Goal: Task Accomplishment & Management: Use online tool/utility

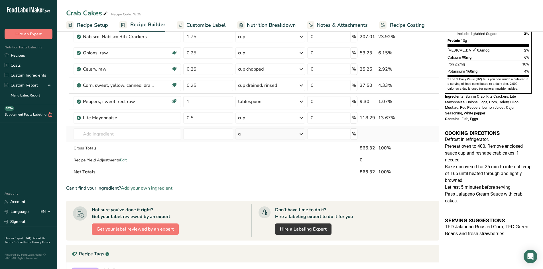
scroll to position [57, 0]
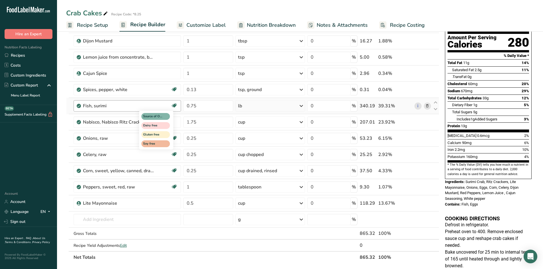
click at [174, 106] on icon at bounding box center [174, 105] width 6 height 9
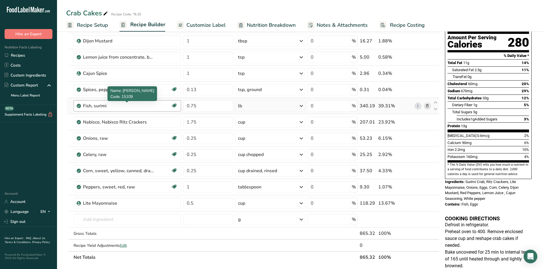
click at [141, 106] on div "Fish, surimi" at bounding box center [118, 106] width 71 height 7
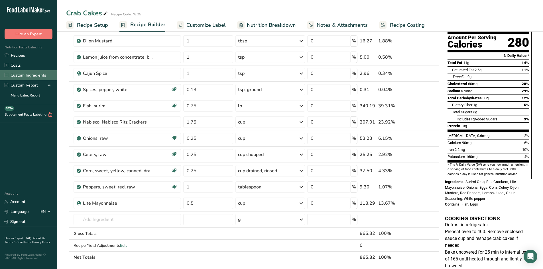
click at [25, 76] on link "Custom Ingredients" at bounding box center [28, 75] width 57 height 10
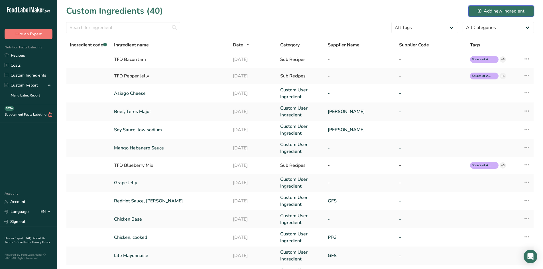
click at [483, 12] on div "Add new ingredient" at bounding box center [501, 11] width 47 height 7
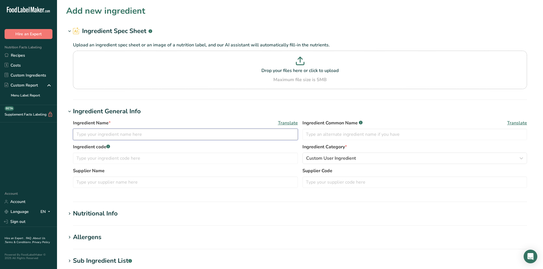
click at [126, 136] on input "text" at bounding box center [185, 134] width 225 height 11
type input "Surimi Crab"
click at [225, 12] on div "Add new ingredient" at bounding box center [300, 11] width 468 height 13
click at [296, 69] on p "Drop your files here or click to upload" at bounding box center [299, 70] width 451 height 7
click at [296, 69] on input "Drop your files here or click to upload Maximum file size is 5MB" at bounding box center [300, 70] width 454 height 38
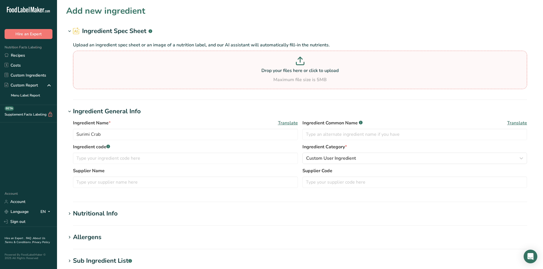
type input "C:\fakepath\surimi.pdf"
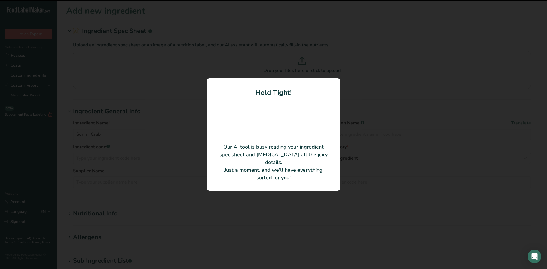
type input "Surimi (Fish Protein Product)"
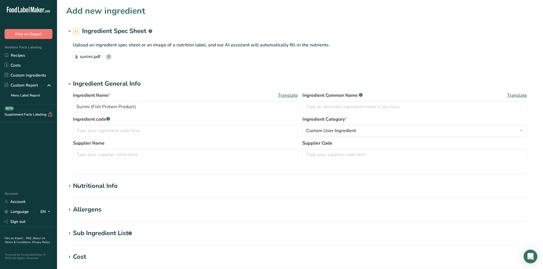
click at [70, 212] on icon at bounding box center [69, 210] width 5 height 8
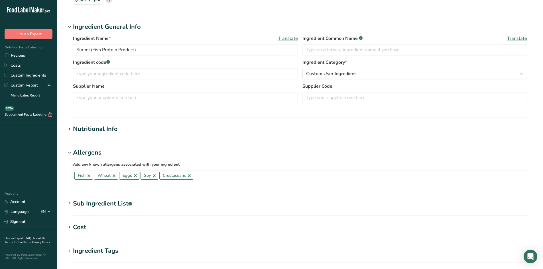
scroll to position [167, 0]
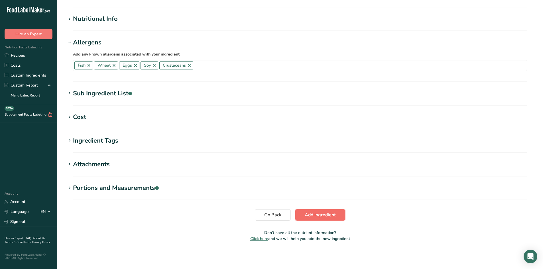
click at [318, 217] on span "Add ingredient" at bounding box center [320, 215] width 31 height 7
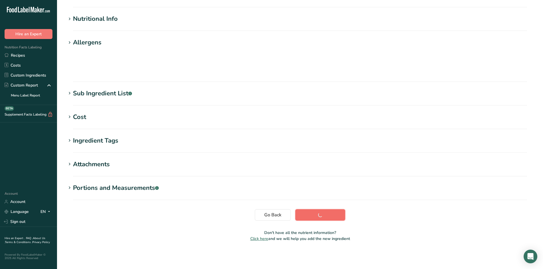
scroll to position [32, 0]
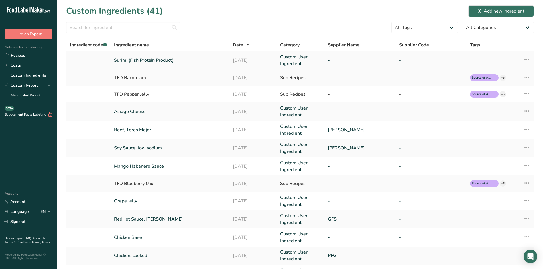
click at [167, 61] on link "Surimi (Fish Protein Product)" at bounding box center [170, 60] width 112 height 7
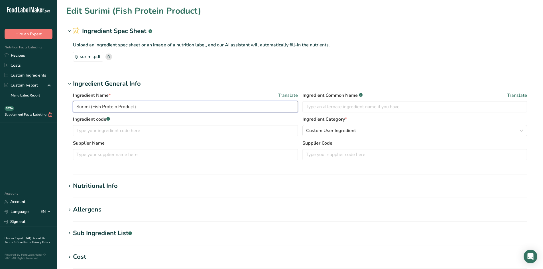
drag, startPoint x: 154, startPoint y: 105, endPoint x: 91, endPoint y: 106, distance: 62.4
click at [91, 106] on input "Surimi (Fish Protein Product)" at bounding box center [185, 106] width 225 height 11
type input "Surimi Crab"
click at [444, 52] on section "Upload an ingredient spec sheet or an image of a nutrition label, and our AI as…" at bounding box center [300, 52] width 454 height 20
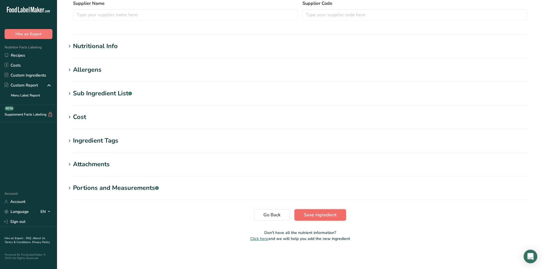
click at [312, 217] on span "Save ingredient" at bounding box center [320, 215] width 33 height 7
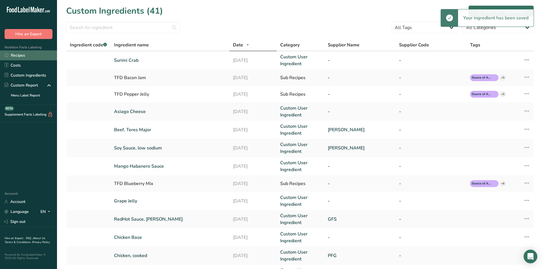
click at [27, 56] on link "Recipes" at bounding box center [28, 55] width 57 height 10
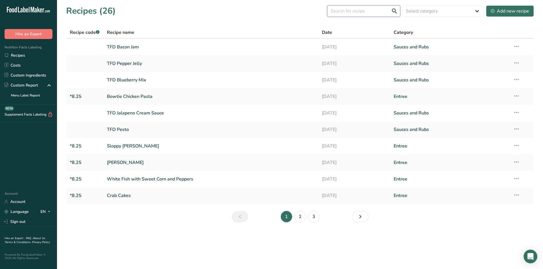
click at [352, 12] on input "text" at bounding box center [363, 10] width 73 height 11
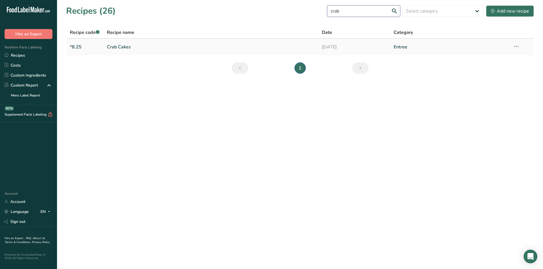
type input "crab"
click at [125, 48] on link "Crab Cakes" at bounding box center [211, 47] width 208 height 12
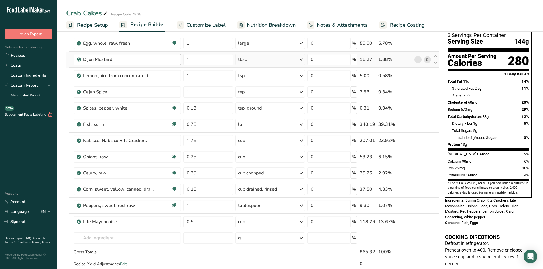
scroll to position [86, 0]
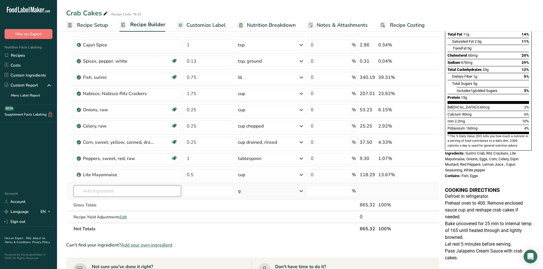
click at [152, 192] on input "text" at bounding box center [127, 191] width 107 height 11
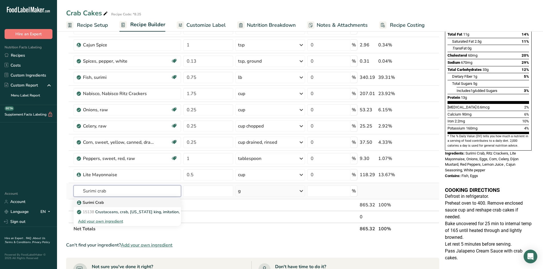
type input "Surimi crab"
click at [96, 202] on p "Surimi Crab" at bounding box center [91, 203] width 26 height 6
type input "Surimi Crab"
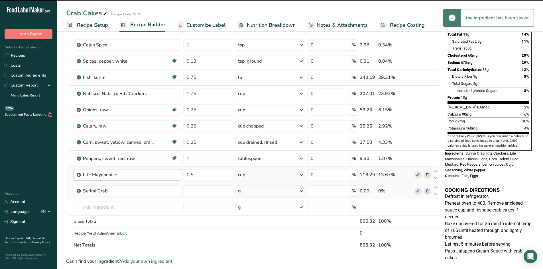
type input "0"
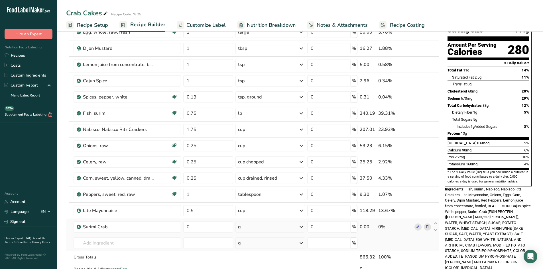
scroll to position [57, 0]
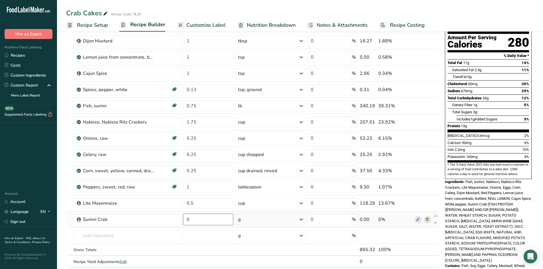
drag, startPoint x: 203, startPoint y: 219, endPoint x: 207, endPoint y: 212, distance: 8.2
click at [206, 216] on input "0" at bounding box center [208, 219] width 50 height 11
type input "0.75"
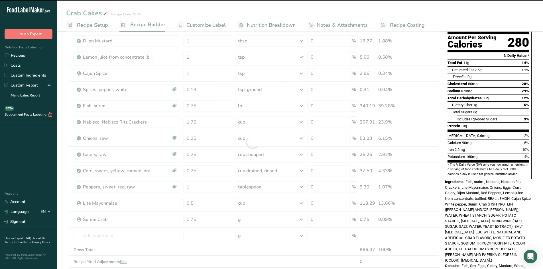
click at [264, 223] on div at bounding box center [252, 142] width 373 height 275
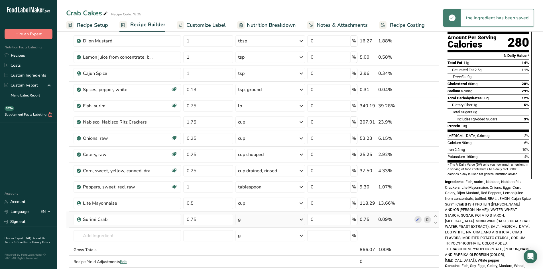
click at [265, 222] on div "g" at bounding box center [270, 219] width 70 height 11
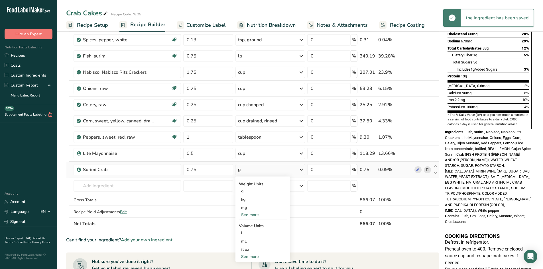
scroll to position [114, 0]
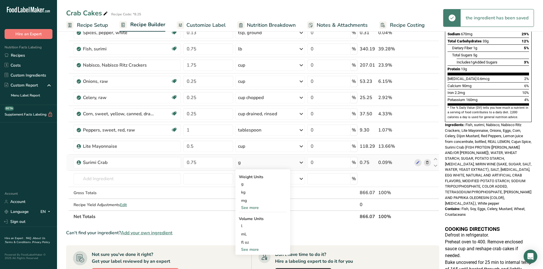
click at [254, 207] on div "See more" at bounding box center [263, 208] width 48 height 6
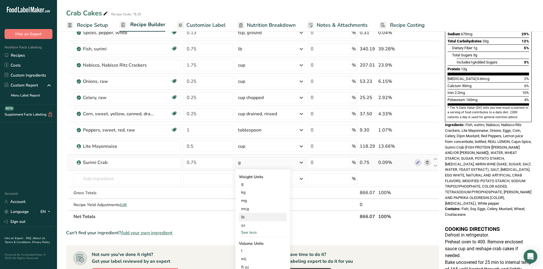
click at [253, 217] on div "lb" at bounding box center [263, 217] width 48 height 8
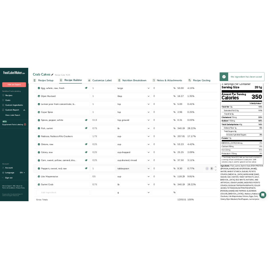
scroll to position [29, 0]
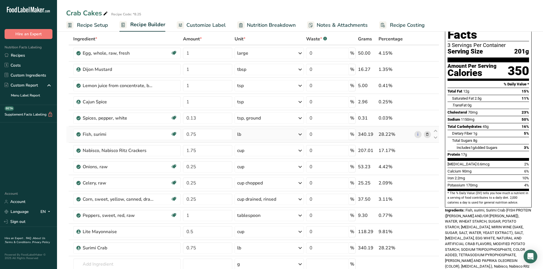
click at [430, 134] on span at bounding box center [427, 134] width 7 height 7
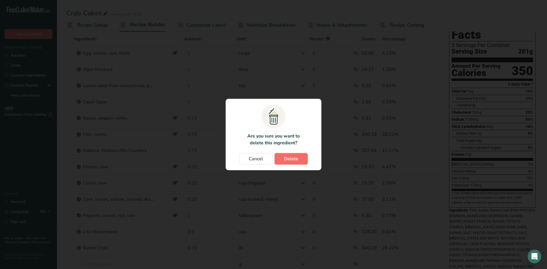
click at [294, 158] on span "Delete" at bounding box center [291, 159] width 14 height 7
type input "1.75"
type input "0.25"
type input "1"
type input "0.5"
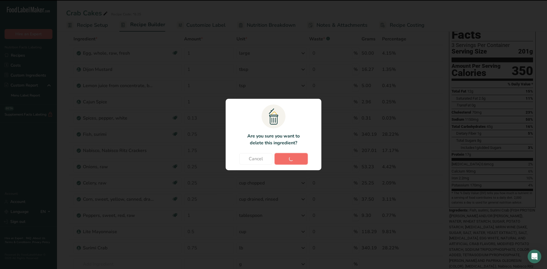
type input "0.75"
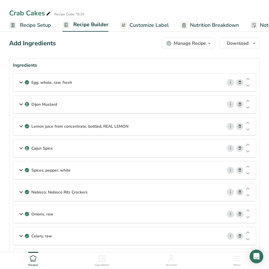
scroll to position [0, 0]
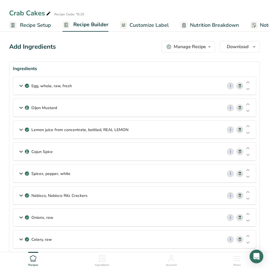
click at [135, 24] on span "Customize Label" at bounding box center [148, 25] width 39 height 8
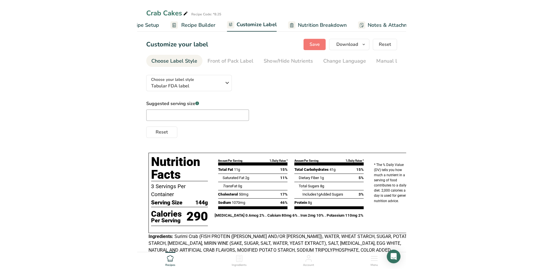
scroll to position [0, 108]
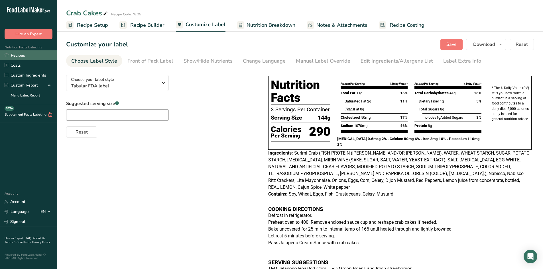
click at [23, 57] on link "Recipes" at bounding box center [28, 55] width 57 height 10
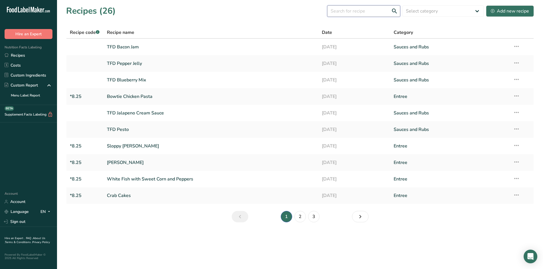
drag, startPoint x: 364, startPoint y: 11, endPoint x: 360, endPoint y: 12, distance: 4.3
click at [364, 12] on input "text" at bounding box center [363, 10] width 73 height 11
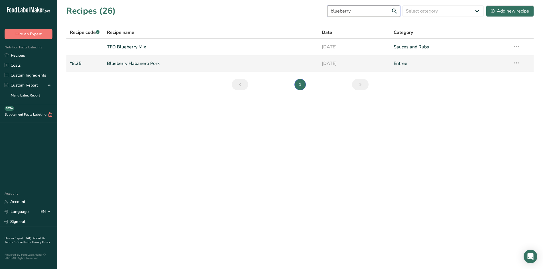
type input "blueberry"
click at [151, 63] on link "Blueberry Habanero Pork" at bounding box center [211, 64] width 208 height 12
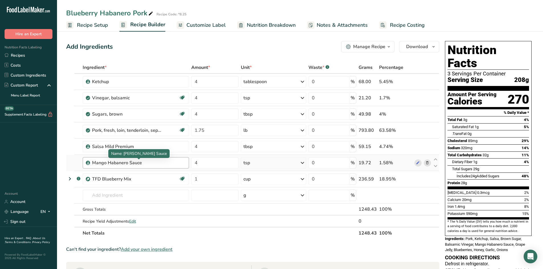
click at [147, 163] on div "Mango Habanero Sauce" at bounding box center [127, 163] width 71 height 7
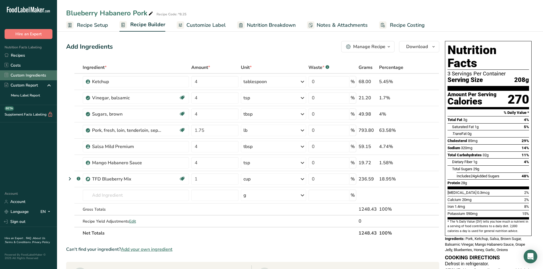
click at [30, 78] on link "Custom Ingredients" at bounding box center [28, 75] width 57 height 10
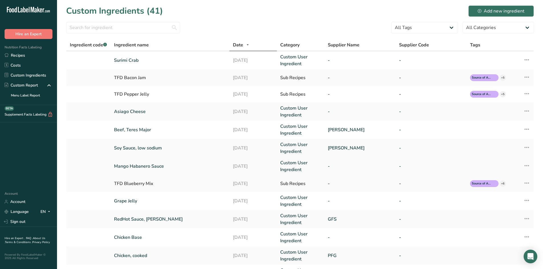
click at [145, 164] on link "Mango Habanero Sauce" at bounding box center [170, 166] width 112 height 7
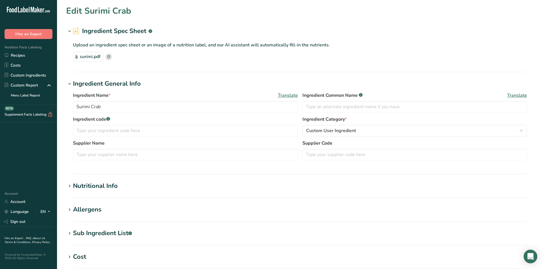
type input "Mango Habanero Sauce"
click at [35, 56] on link "Recipes" at bounding box center [28, 55] width 57 height 10
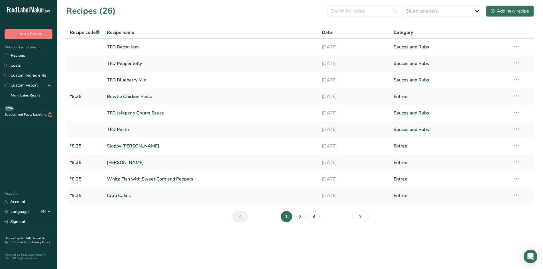
click at [86, 33] on span "Recipe code .a-a{fill:#347362;}.b-a{fill:#fff;}" at bounding box center [85, 32] width 30 height 6
click at [370, 11] on input "text" at bounding box center [363, 10] width 73 height 11
type input "8.25"
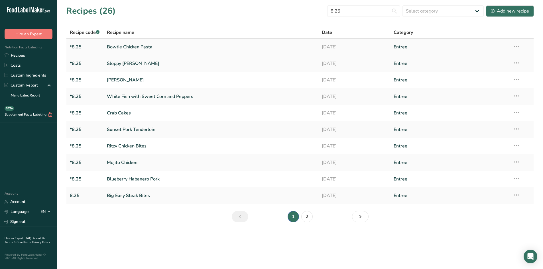
click at [130, 46] on link "Bowtie Chicken Pasta" at bounding box center [211, 47] width 208 height 12
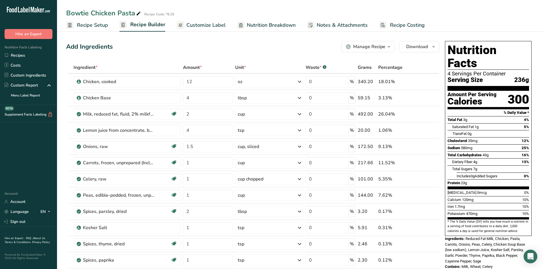
click at [206, 26] on span "Customize Label" at bounding box center [205, 25] width 39 height 8
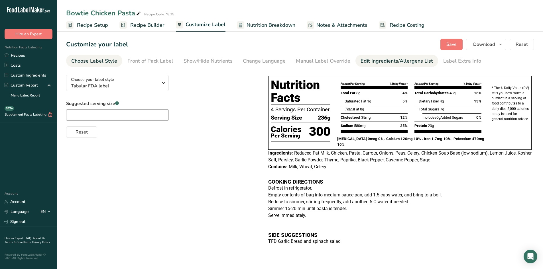
click at [369, 63] on div "Edit Ingredients/Allergens List" at bounding box center [397, 61] width 72 height 8
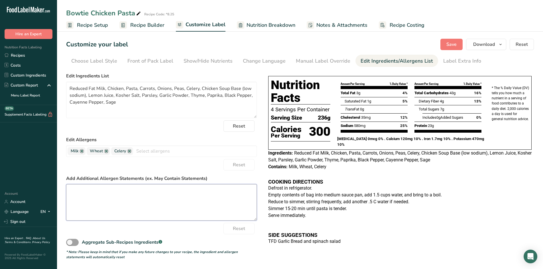
click at [74, 190] on textarea at bounding box center [161, 202] width 191 height 36
type textarea "7 Smart Points"
click at [454, 45] on span "Save" at bounding box center [451, 44] width 10 height 7
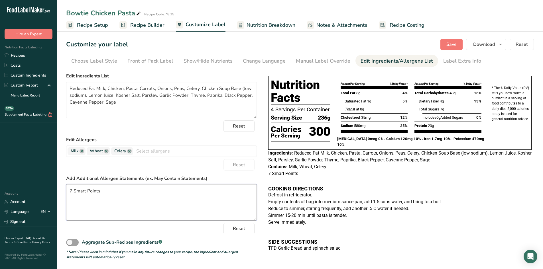
drag, startPoint x: 98, startPoint y: 190, endPoint x: 68, endPoint y: 190, distance: 30.8
click at [68, 190] on textarea "7 Smart Points" at bounding box center [161, 202] width 191 height 36
click at [140, 202] on textarea "7 Smart Points" at bounding box center [161, 202] width 191 height 36
click at [484, 46] on span "Download" at bounding box center [484, 44] width 22 height 7
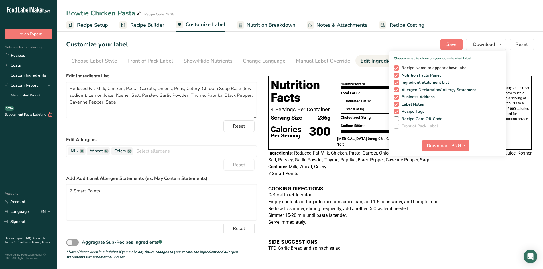
click at [398, 69] on span at bounding box center [396, 68] width 5 height 5
click at [398, 69] on input "Recipe Name to appear above label" at bounding box center [396, 68] width 4 height 4
checkbox input "false"
click at [398, 105] on span at bounding box center [396, 104] width 5 height 5
click at [398, 105] on input "Label Notes" at bounding box center [396, 105] width 4 height 4
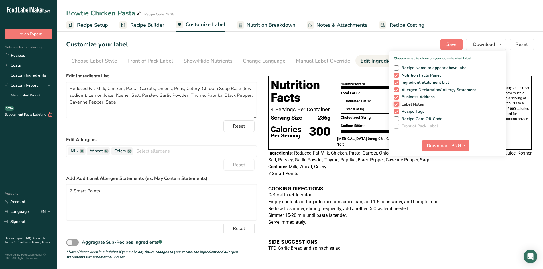
checkbox input "false"
click at [395, 112] on span at bounding box center [396, 111] width 5 height 5
click at [395, 112] on input "Recipe Tags" at bounding box center [396, 112] width 4 height 4
checkbox input "false"
click at [397, 96] on span at bounding box center [396, 97] width 5 height 5
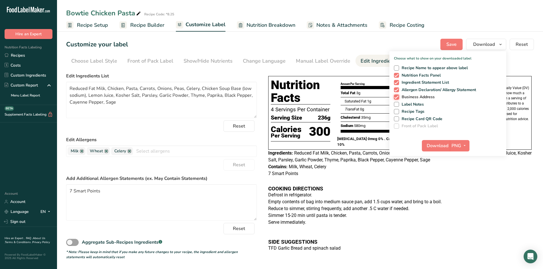
click at [397, 96] on input "Business Address" at bounding box center [396, 97] width 4 height 4
checkbox input "false"
click at [398, 104] on span at bounding box center [396, 104] width 5 height 5
click at [398, 104] on input "Label Notes" at bounding box center [396, 105] width 4 height 4
checkbox input "true"
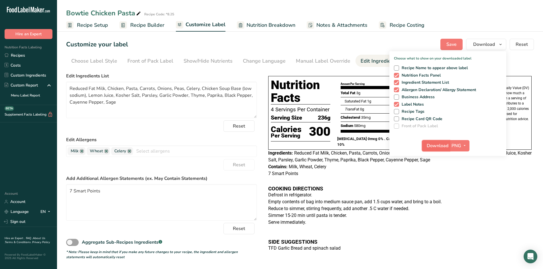
click at [433, 147] on span "Download" at bounding box center [438, 146] width 22 height 7
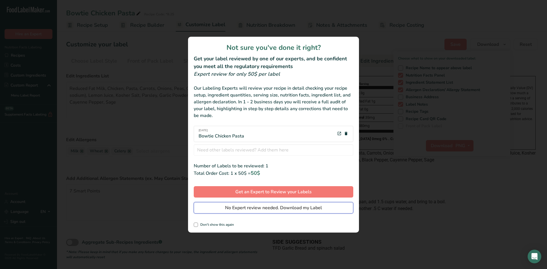
click at [278, 208] on span "No Expert review needed. Download my Label" at bounding box center [273, 208] width 97 height 7
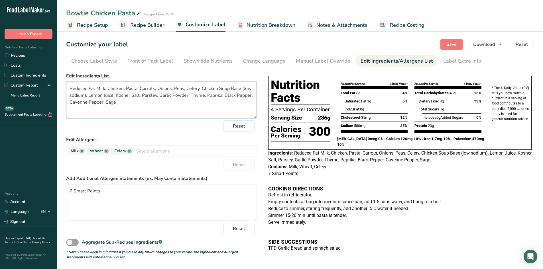
click at [88, 95] on textarea "Reduced Fat Milk, Chicken, Pasta, Carrots, Onions, Peas, Celery, Chicken Soup B…" at bounding box center [161, 100] width 191 height 36
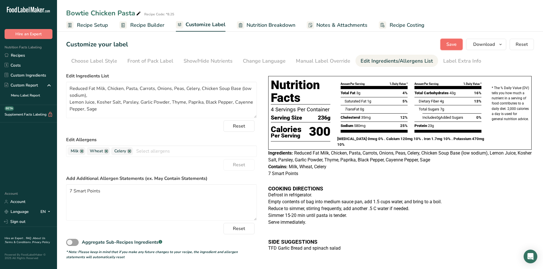
click at [447, 50] on button "Save" at bounding box center [451, 44] width 22 height 11
click at [483, 47] on span "Download" at bounding box center [484, 44] width 22 height 7
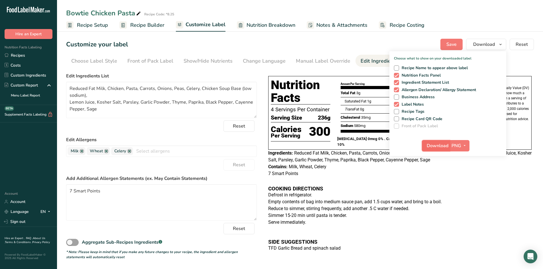
click at [436, 148] on span "Download" at bounding box center [438, 146] width 22 height 7
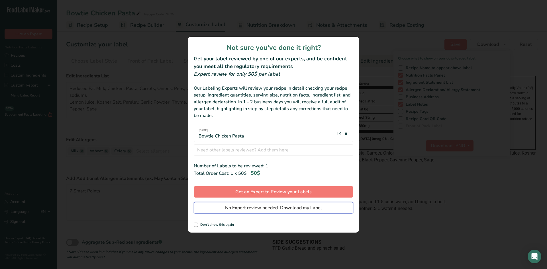
click at [276, 208] on span "No Expert review needed. Download my Label" at bounding box center [273, 208] width 97 height 7
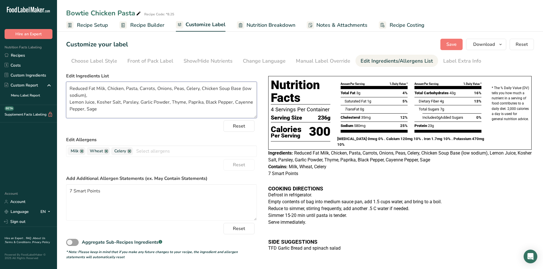
click at [69, 101] on textarea "Reduced Fat Milk, Chicken, Pasta, Carrots, Onions, Peas, Celery, Chicken Soup B…" at bounding box center [161, 100] width 191 height 36
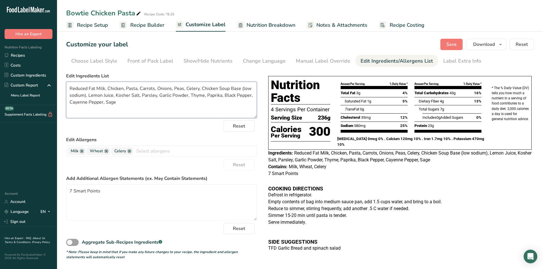
type textarea "Reduced Fat Milk, Chicken, Pasta, Carrots, Onions, Peas, Celery, Chicken Soup B…"
click at [268, 187] on h3 "COOKING DIRECTIONS" at bounding box center [399, 188] width 263 height 5
click at [467, 59] on div "Label Extra Info" at bounding box center [462, 61] width 38 height 8
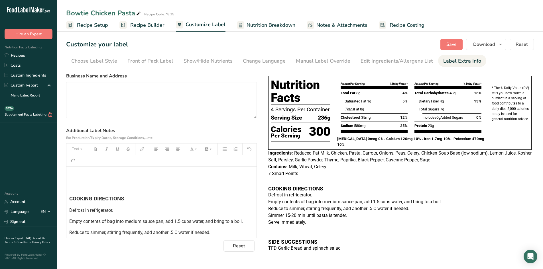
click at [69, 198] on div "﻿ ﻿ COOKING DIRECTIONS Defrost in refrigerator. Empty contents of bag into medi…" at bounding box center [161, 236] width 190 height 138
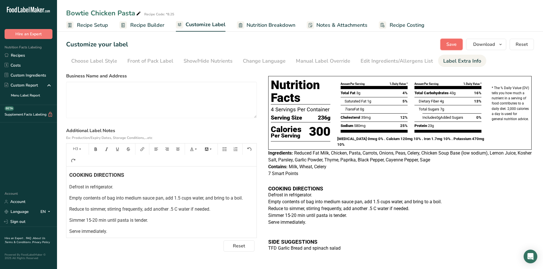
click at [455, 48] on button "Save" at bounding box center [451, 44] width 22 height 11
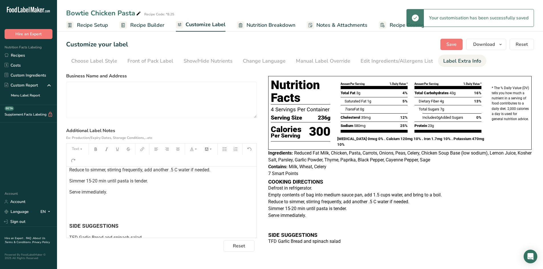
scroll to position [47, 0]
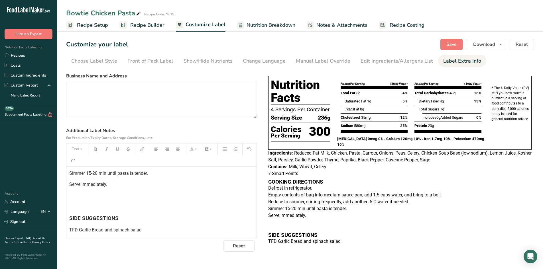
click at [68, 220] on div "COOKING DIRECTIONS Defrost in refrigerator. Empty contents of bag into medium s…" at bounding box center [161, 177] width 190 height 114
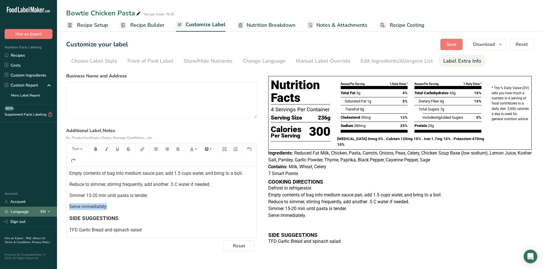
drag, startPoint x: 120, startPoint y: 206, endPoint x: 39, endPoint y: 207, distance: 81.5
click at [39, 207] on div ".a-20{fill:#fff;} Hire an Expert Nutrition Facts Labeling Recipes Costs Custom …" at bounding box center [271, 134] width 543 height 269
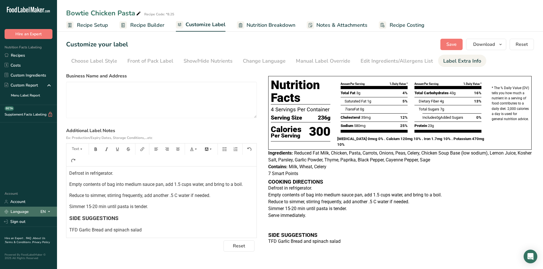
scroll to position [14, 0]
click at [450, 46] on span "Save" at bounding box center [451, 44] width 10 height 7
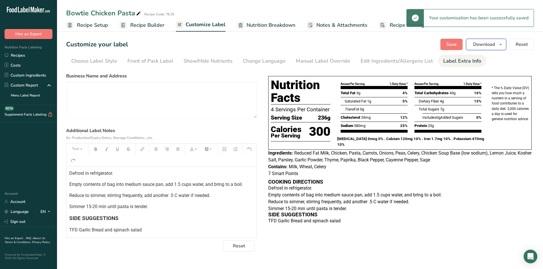
click at [482, 47] on span "Download" at bounding box center [484, 44] width 22 height 7
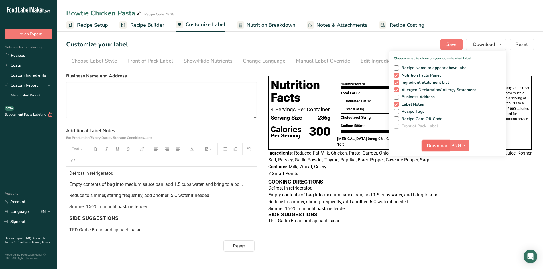
click at [443, 145] on span "Download" at bounding box center [438, 146] width 22 height 7
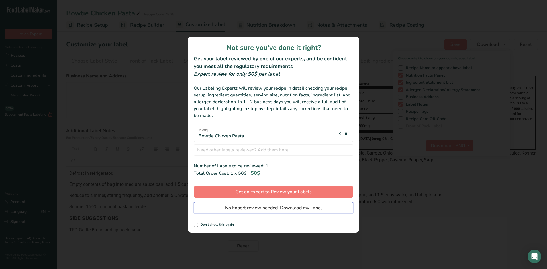
click at [293, 211] on span "No Expert review needed. Download my Label" at bounding box center [273, 208] width 97 height 7
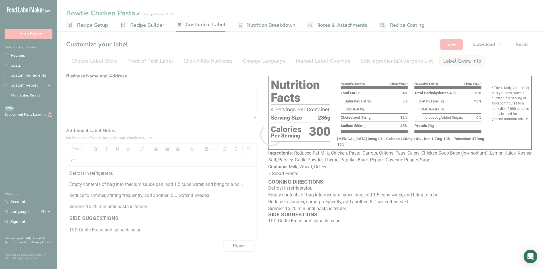
scroll to position [0, 0]
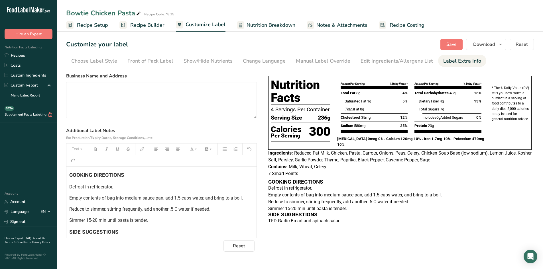
click at [396, 65] on link "Edit Ingredients/Allergens List" at bounding box center [397, 61] width 72 height 13
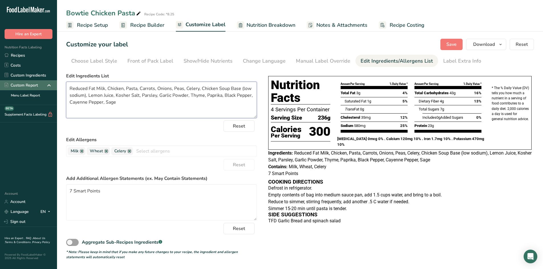
drag, startPoint x: 95, startPoint y: 88, endPoint x: 49, endPoint y: 88, distance: 45.3
click at [49, 88] on div ".a-20{fill:#fff;} Hire an Expert Nutrition Facts Labeling Recipes Costs Custom …" at bounding box center [271, 134] width 543 height 269
type textarea "2% Milk, Chicken, Pasta, Carrots, Onions, Peas, Celery, Chicken Soup Base (low …"
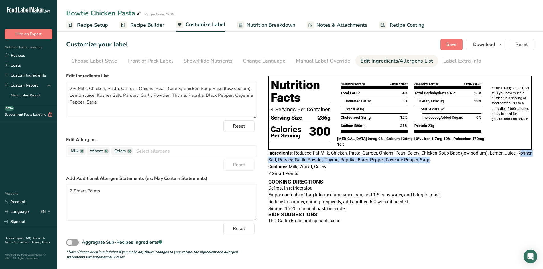
drag, startPoint x: 270, startPoint y: 159, endPoint x: 465, endPoint y: 157, distance: 195.0
click at [465, 157] on div "Ingredients: Reduced Fat Milk, Chicken, Pasta, Carrots, Onions, Peas, Celery, C…" at bounding box center [399, 157] width 263 height 14
click at [130, 152] on link at bounding box center [129, 151] width 5 height 5
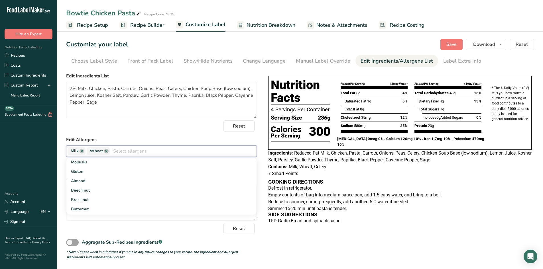
scroll to position [114, 0]
click at [88, 163] on link "Gluten" at bounding box center [161, 161] width 190 height 9
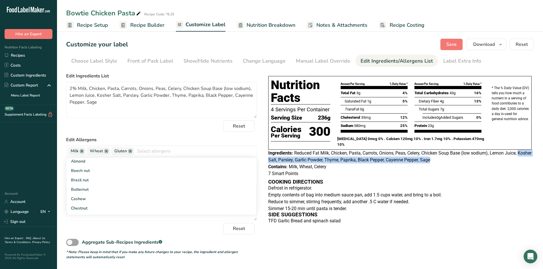
drag, startPoint x: 268, startPoint y: 159, endPoint x: 452, endPoint y: 160, distance: 183.8
click at [452, 160] on div "Ingredients: Reduced Fat Milk, Chicken, Pasta, Carrots, Onions, Peas, Celery, C…" at bounding box center [399, 157] width 263 height 14
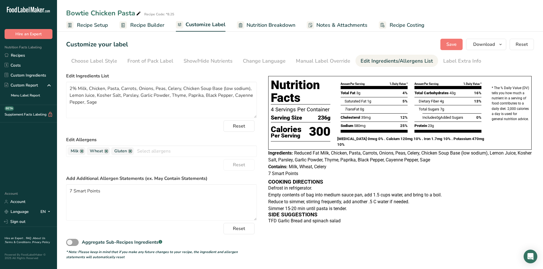
click at [440, 170] on div "7 Smart Points" at bounding box center [399, 173] width 263 height 7
click at [68, 191] on textarea "7 Smart Points" at bounding box center [161, 202] width 191 height 36
click at [456, 47] on span "Save" at bounding box center [451, 44] width 10 height 7
drag, startPoint x: 80, startPoint y: 191, endPoint x: 50, endPoint y: 185, distance: 30.5
click at [50, 185] on div ".a-20{fill:#fff;} Hire an Expert Nutrition Facts Labeling Recipes Costs Custom …" at bounding box center [271, 134] width 543 height 269
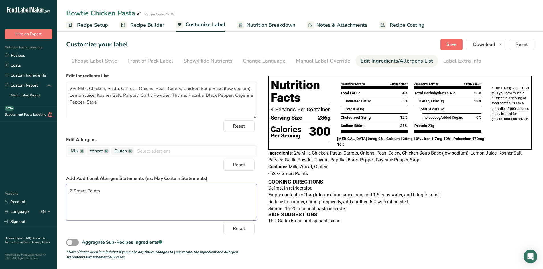
type textarea "7 Smart Points"
click at [443, 47] on button "Save" at bounding box center [451, 44] width 22 height 11
drag, startPoint x: 403, startPoint y: 152, endPoint x: 470, endPoint y: 152, distance: 67.3
click at [470, 152] on span "2% Milk, Chicken, Pasta, Carrots, Onions, Peas, Celery, Chicken Soup Base (low …" at bounding box center [395, 156] width 254 height 12
drag, startPoint x: 182, startPoint y: 89, endPoint x: 250, endPoint y: 91, distance: 68.2
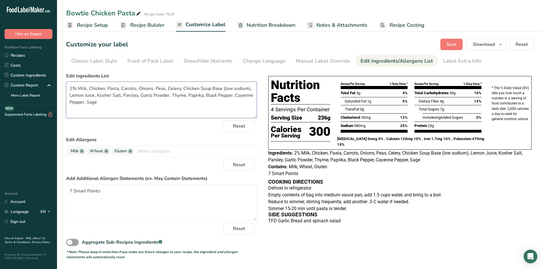
click at [250, 91] on textarea "2% Milk, Chicken, Pasta, Carrots, Onions, Peas, Celery, Chicken Soup Base (low …" at bounding box center [161, 100] width 191 height 36
click at [454, 157] on div "Ingredients: 2% Milk, Chicken, Pasta, Carrots, Onions, Peas, Celery, Chicken So…" at bounding box center [399, 157] width 263 height 14
drag, startPoint x: 210, startPoint y: 89, endPoint x: 199, endPoint y: 88, distance: 11.1
click at [199, 88] on textarea "2% Milk, Chicken, Pasta, Carrots, Onions, Peas, Celery, Chicken Soup Base (low …" at bounding box center [161, 100] width 191 height 36
type textarea "2% Milk, Chicken, Pasta, Carrots, Onions, Peas, Celery, Chicken Base (low sodiu…"
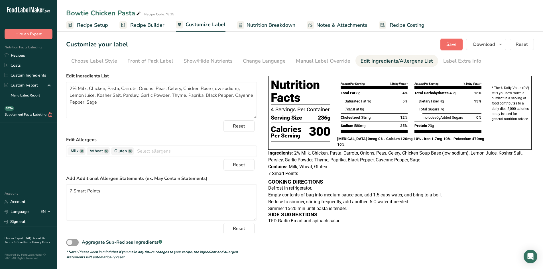
click at [449, 45] on span "Save" at bounding box center [451, 44] width 10 height 7
click at [327, 182] on h3 "COOKING DIRECTIONS" at bounding box center [399, 182] width 263 height 5
click at [458, 64] on div "Label Extra Info" at bounding box center [462, 61] width 38 height 8
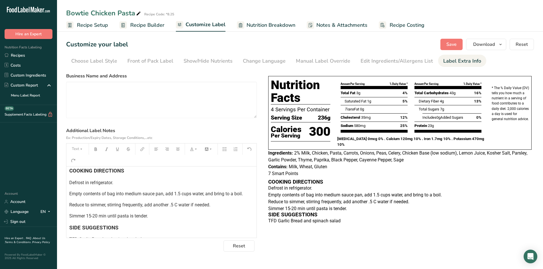
scroll to position [0, 0]
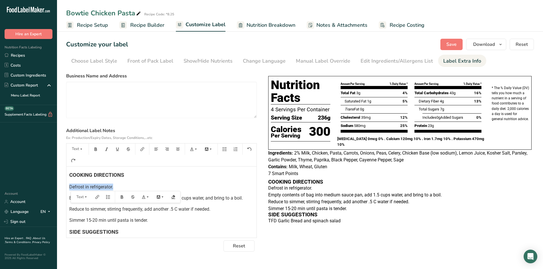
drag, startPoint x: 118, startPoint y: 189, endPoint x: 69, endPoint y: 187, distance: 49.3
click at [69, 187] on div "COOKING DIRECTIONS Defrost in refrigerator. Empty contents of bag into medium s…" at bounding box center [161, 207] width 190 height 81
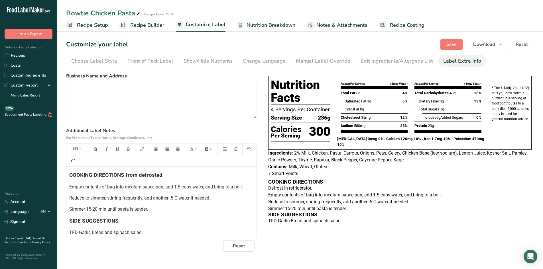
click at [159, 211] on p "Simmer 15-20 min until pasta is tender." at bounding box center [161, 209] width 184 height 7
click at [453, 44] on span "Save" at bounding box center [451, 44] width 10 height 7
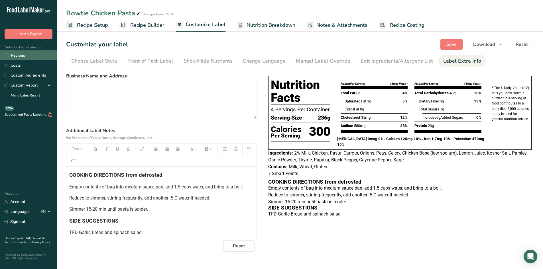
click at [13, 56] on link "Recipes" at bounding box center [28, 55] width 57 height 10
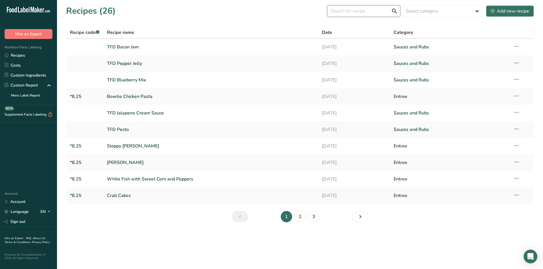
click at [359, 12] on input "text" at bounding box center [363, 10] width 73 height 11
type input "8.25"
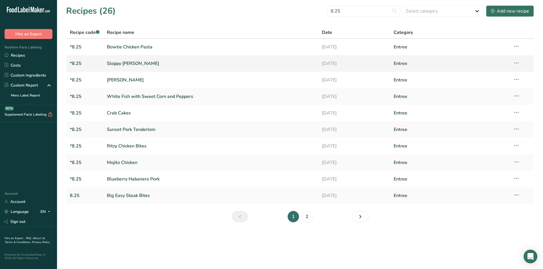
click at [123, 63] on link "Sloppy [PERSON_NAME]" at bounding box center [211, 64] width 208 height 12
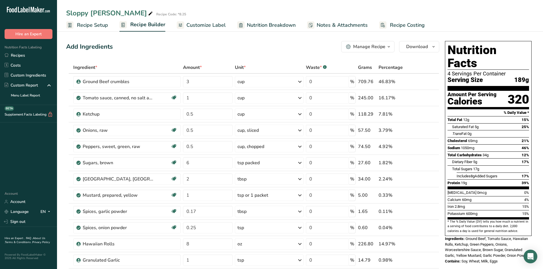
click at [202, 25] on span "Customize Label" at bounding box center [205, 25] width 39 height 8
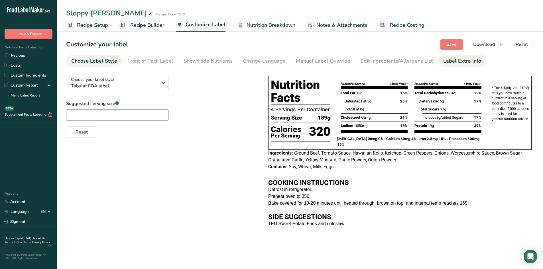
click at [448, 60] on div "Label Extra Info" at bounding box center [462, 61] width 38 height 8
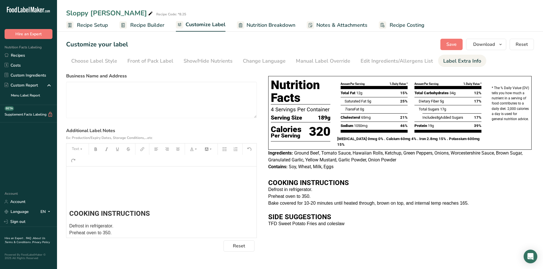
click at [159, 212] on h2 "COOKING INSTRUCTIONS" at bounding box center [161, 213] width 184 height 7
drag, startPoint x: 123, startPoint y: 227, endPoint x: 67, endPoint y: 227, distance: 56.4
click at [67, 227] on div "﻿ ﻿ ﻿ COOKING INSTRUCTIONS from defrosted Defrost in refrigerator. Preheat oven…" at bounding box center [161, 240] width 190 height 146
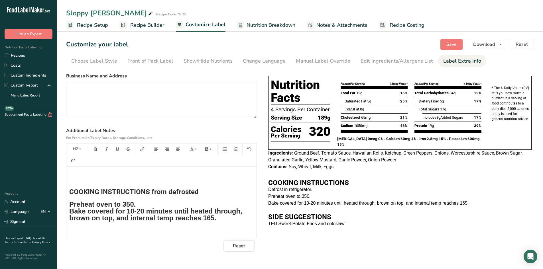
scroll to position [57, 0]
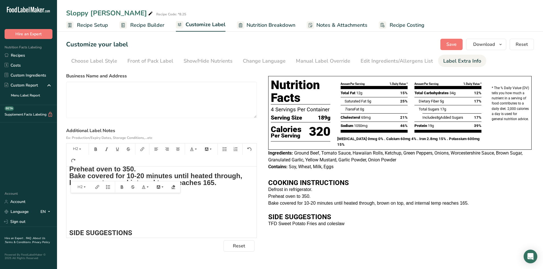
drag, startPoint x: 225, startPoint y: 193, endPoint x: 64, endPoint y: 175, distance: 161.7
click at [64, 175] on section "Customize your label Save Download Choose what to show on your downloaded label…" at bounding box center [300, 145] width 486 height 231
click at [78, 147] on button "H2" at bounding box center [77, 149] width 17 height 9
click at [82, 224] on span "Text" at bounding box center [79, 224] width 8 height 5
click at [155, 209] on div "﻿ ﻿ ﻿ COOKING INSTRUCTIONS from defrosted Preheat oven to 350. Bake covered for…" at bounding box center [161, 179] width 190 height 139
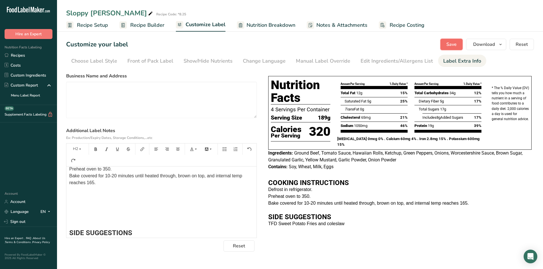
click at [459, 44] on button "Save" at bounding box center [451, 44] width 22 height 11
click at [69, 176] on div "﻿ ﻿ ﻿ COOKING INSTRUCTIONS from defrosted Preheat oven to 350. Bake covered for…" at bounding box center [161, 179] width 190 height 139
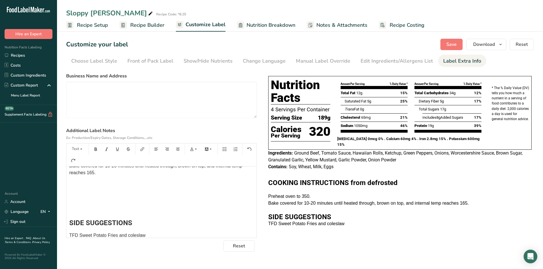
scroll to position [72, 0]
click at [449, 45] on span "Save" at bounding box center [451, 44] width 10 height 7
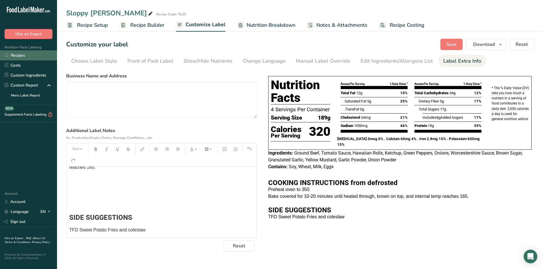
click at [32, 56] on link "Recipes" at bounding box center [28, 55] width 57 height 10
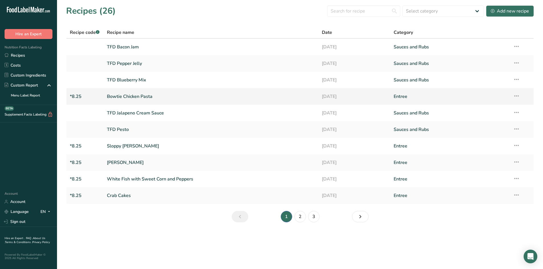
click at [125, 95] on link "Bowtie Chicken Pasta" at bounding box center [211, 97] width 208 height 12
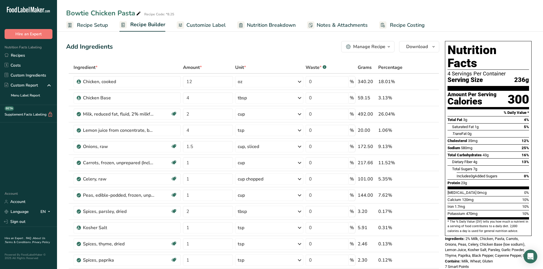
click at [280, 25] on span "Nutrition Breakdown" at bounding box center [271, 25] width 49 height 8
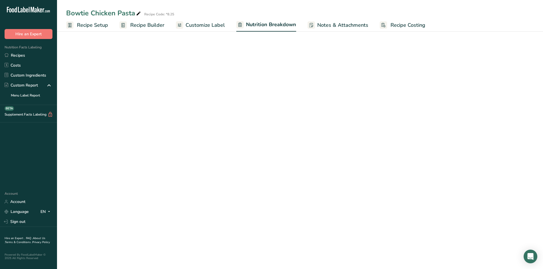
select select "Calories"
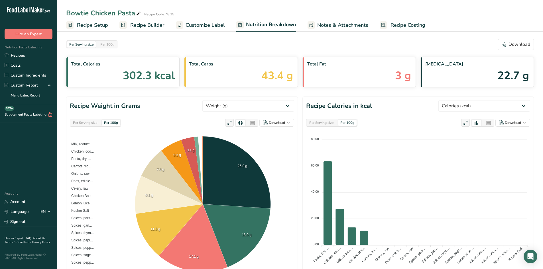
click at [207, 24] on span "Customize Label" at bounding box center [205, 25] width 39 height 8
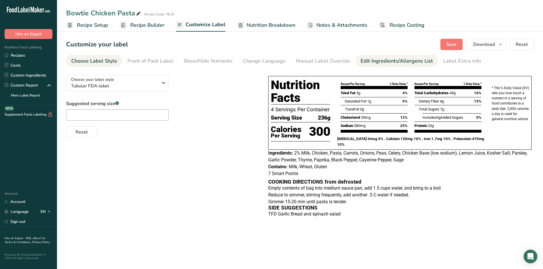
click at [376, 60] on div "Edit Ingredients/Allergens List" at bounding box center [397, 61] width 72 height 8
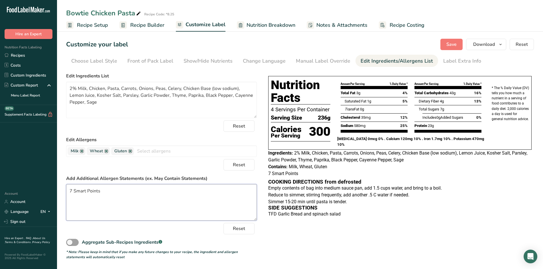
drag, startPoint x: 119, startPoint y: 189, endPoint x: 0, endPoint y: 191, distance: 118.6
click at [0, 191] on div ".a-20{fill:#fff;} Hire an Expert Nutrition Facts Labeling Recipes Costs Custom …" at bounding box center [271, 134] width 543 height 269
click at [453, 45] on span "Save" at bounding box center [451, 44] width 10 height 7
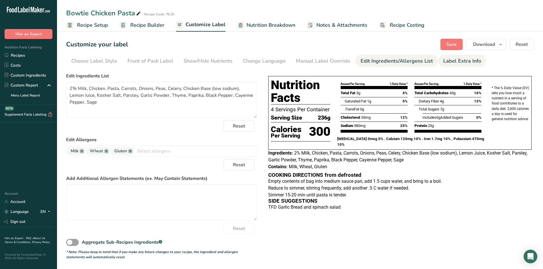
click at [461, 56] on link "Label Extra Info" at bounding box center [462, 61] width 38 height 13
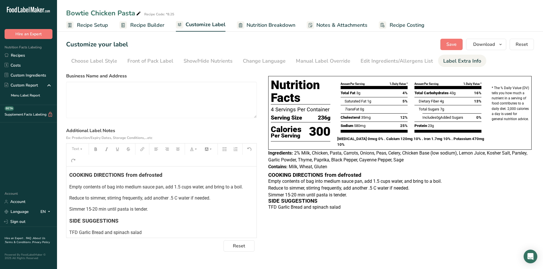
click at [69, 175] on div "COOKING DIRECTIONS from defrosted Empty contents of bag into medium sauce pan, …" at bounding box center [161, 202] width 190 height 71
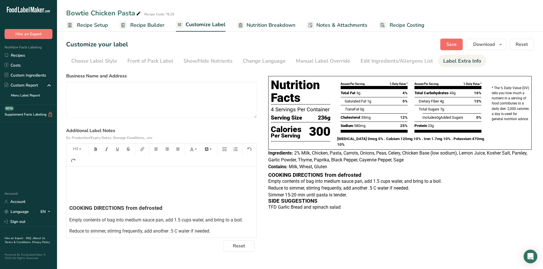
click at [455, 43] on span "Save" at bounding box center [451, 44] width 10 height 7
click at [117, 182] on div "﻿ ﻿ ﻿ COOKING DIRECTIONS from defrosted Empty contents of bag into medium sauce…" at bounding box center [161, 218] width 190 height 103
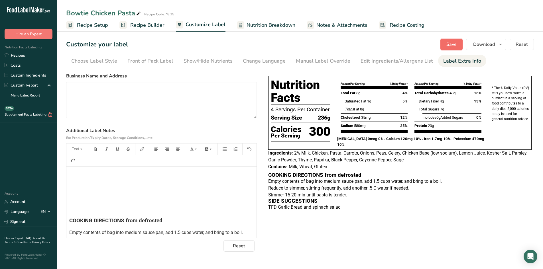
click at [453, 45] on span "Save" at bounding box center [451, 44] width 10 height 7
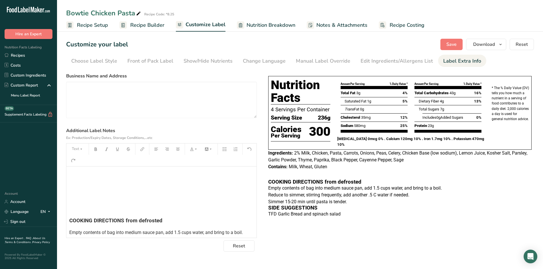
click at [268, 206] on h3 "SIDE SUGGESTIONS" at bounding box center [399, 207] width 263 height 5
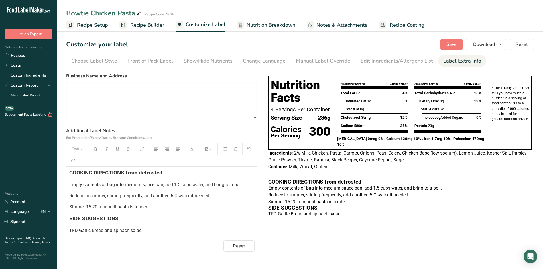
scroll to position [48, 0]
click at [67, 218] on div "﻿ ﻿ ﻿ ﻿ COOKING DIRECTIONS from defrosted Empty contents of bag into medium sau…" at bounding box center [161, 175] width 190 height 115
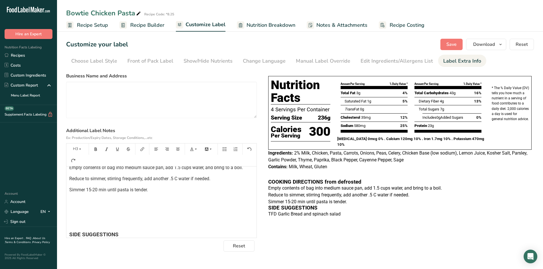
scroll to position [76, 0]
click at [459, 46] on button "Save" at bounding box center [451, 44] width 22 height 11
click at [88, 209] on div "﻿ ﻿ ﻿ ﻿ COOKING DIRECTIONS from defrosted Empty contents of bag into medium sau…" at bounding box center [161, 170] width 190 height 159
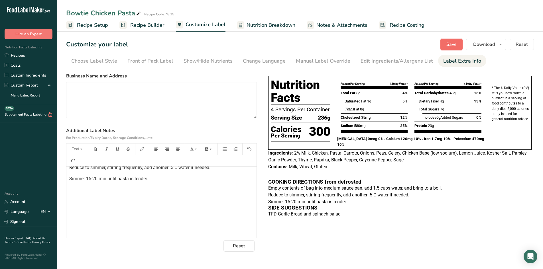
click at [454, 47] on span "Save" at bounding box center [451, 44] width 10 height 7
click at [454, 48] on button "Save" at bounding box center [451, 44] width 22 height 11
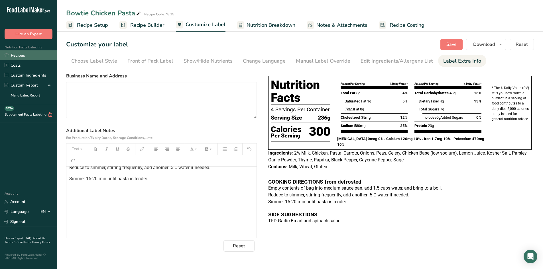
click at [19, 56] on link "Recipes" at bounding box center [28, 55] width 57 height 10
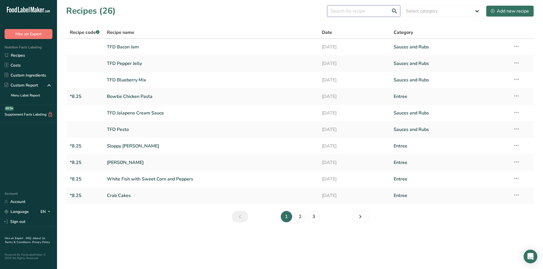
click at [368, 10] on input "text" at bounding box center [363, 10] width 73 height 11
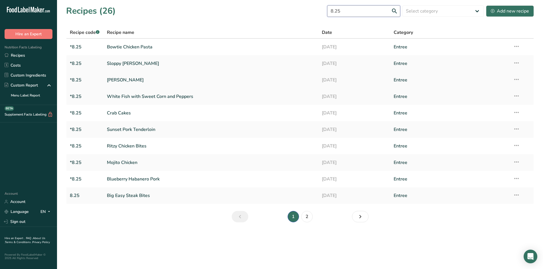
type input "8.25"
click at [117, 80] on link "[PERSON_NAME]" at bounding box center [211, 80] width 208 height 12
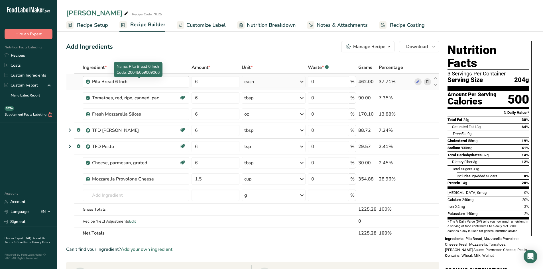
click at [145, 83] on div "Pita Bread 6 Inch" at bounding box center [127, 81] width 71 height 7
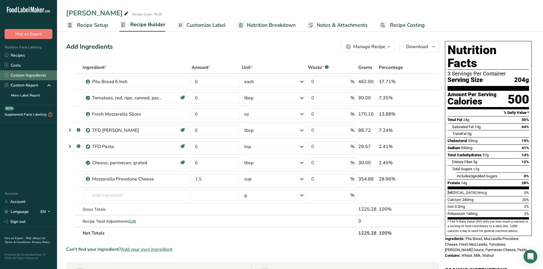
click at [27, 78] on link "Custom Ingredients" at bounding box center [28, 75] width 57 height 10
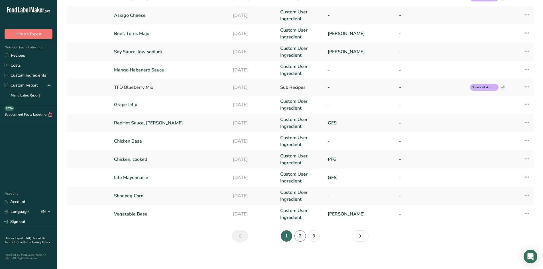
click at [300, 238] on link "2" at bounding box center [299, 236] width 11 height 11
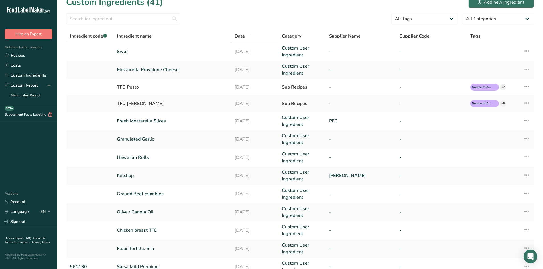
scroll to position [98, 0]
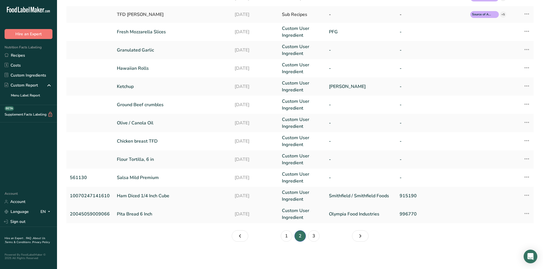
click at [152, 214] on link "Pita Bread 6 Inch" at bounding box center [172, 214] width 111 height 7
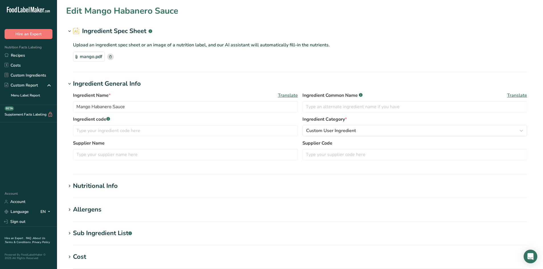
type input "Pita Bread 6 Inch"
type input "Pita Bread"
type input "20045059009066"
type input "Olympia Food Industries"
type input "996770"
